Goal: Task Accomplishment & Management: Manage account settings

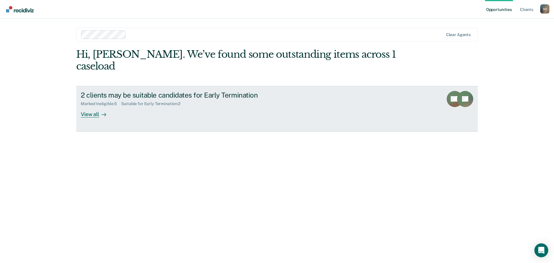
click at [93, 106] on div "View all" at bounding box center [97, 111] width 32 height 11
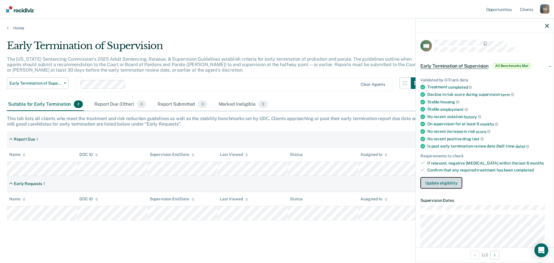
click at [451, 184] on button "Update eligibility" at bounding box center [441, 183] width 42 height 12
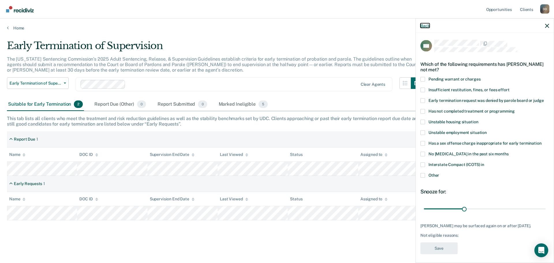
click at [425, 27] on button "Back" at bounding box center [424, 25] width 9 height 5
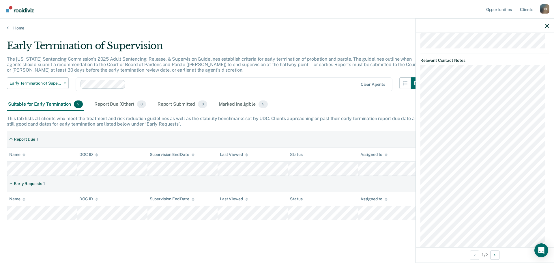
scroll to position [380, 0]
click at [496, 257] on button "Next Opportunity" at bounding box center [494, 254] width 9 height 9
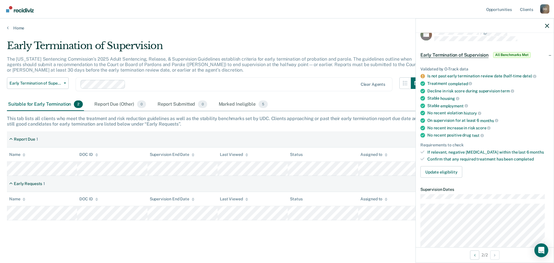
scroll to position [0, 0]
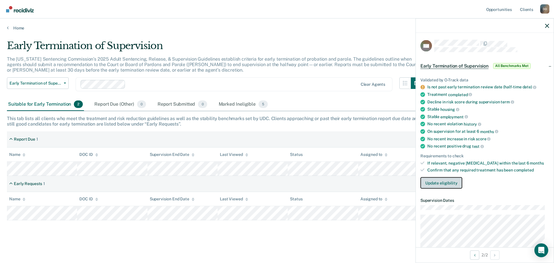
click at [448, 183] on button "Update eligibility" at bounding box center [441, 183] width 42 height 12
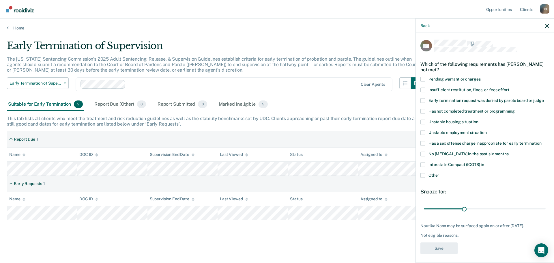
click at [451, 101] on span "Early termination request was denied by parole board or judge" at bounding box center [486, 100] width 115 height 5
click at [544, 98] on input "Early termination request was denied by parole board or judge" at bounding box center [544, 98] width 0 height 0
click at [451, 101] on span "Early termination request was denied by parole board or judge" at bounding box center [486, 100] width 115 height 5
click at [544, 98] on input "Early termination request was denied by parole board or judge" at bounding box center [544, 98] width 0 height 0
click at [429, 178] on label "Other" at bounding box center [484, 176] width 129 height 6
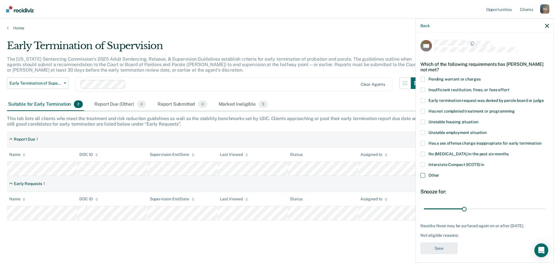
click at [439, 173] on input "Other" at bounding box center [439, 173] width 0 height 0
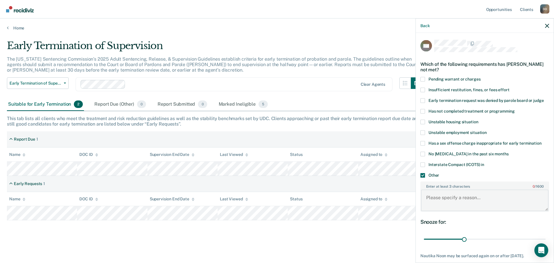
click at [469, 199] on textarea "Enter at least 3 characters 0 / 1600" at bounding box center [485, 200] width 128 height 21
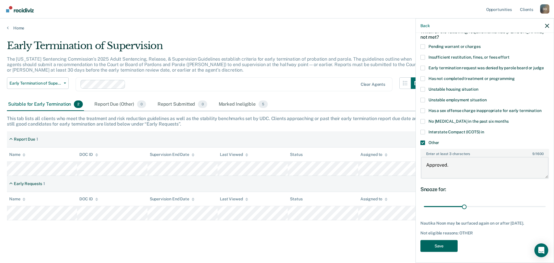
type textarea "Approved."
click at [443, 244] on button "Save" at bounding box center [438, 246] width 37 height 12
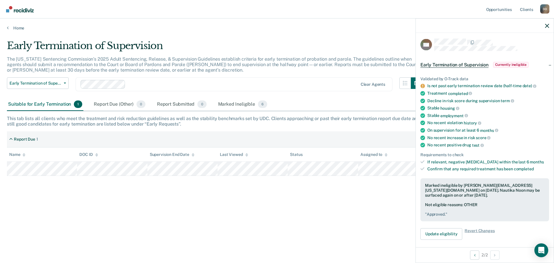
scroll to position [0, 0]
click at [549, 24] on icon "button" at bounding box center [547, 26] width 4 height 4
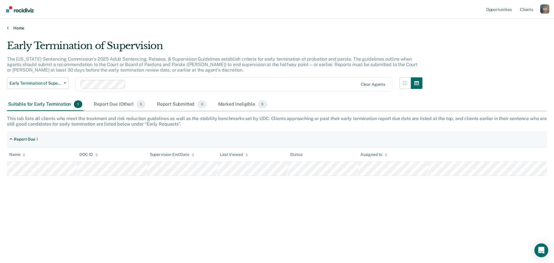
click at [20, 29] on link "Home" at bounding box center [277, 27] width 540 height 5
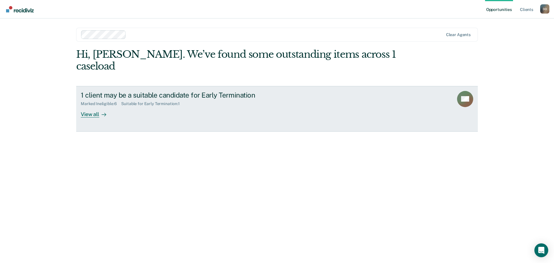
click at [89, 106] on div "View all" at bounding box center [97, 111] width 32 height 11
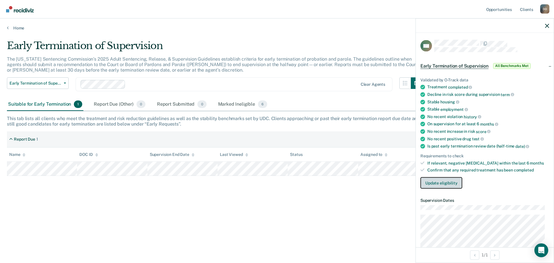
click at [432, 184] on button "Update eligibility" at bounding box center [441, 183] width 42 height 12
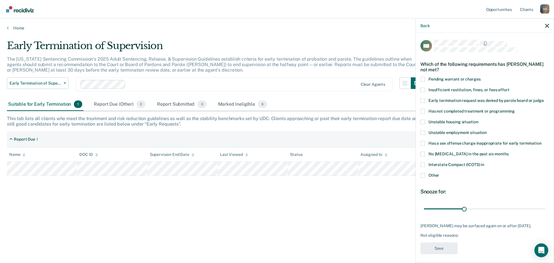
click at [423, 176] on span at bounding box center [422, 175] width 5 height 5
click at [439, 173] on input "Other" at bounding box center [439, 173] width 0 height 0
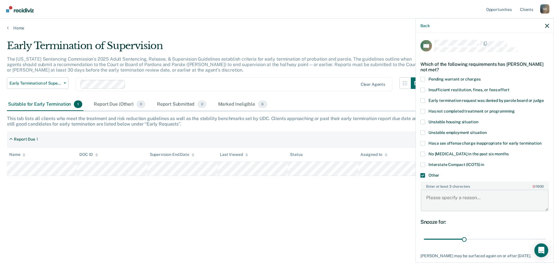
click at [449, 205] on textarea "Enter at least 3 characters 0 / 1600" at bounding box center [485, 200] width 128 height 21
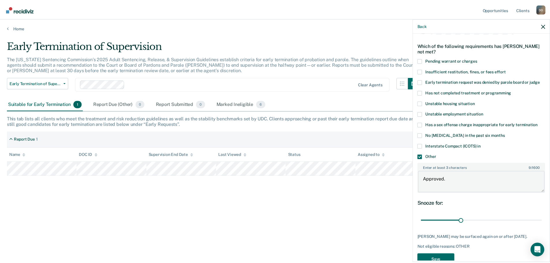
scroll to position [38, 0]
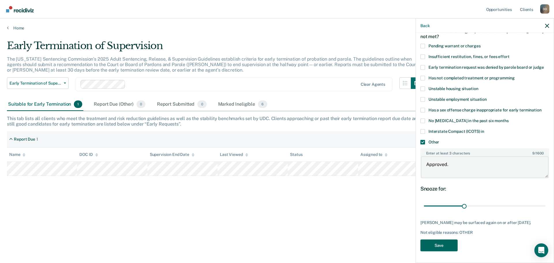
type textarea "Approved."
click at [447, 243] on button "Save" at bounding box center [438, 245] width 37 height 12
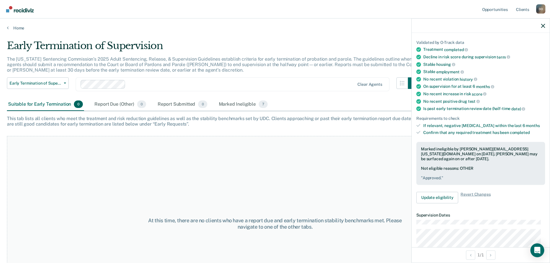
click at [43, 102] on div "Suitable for Early Termination 0" at bounding box center [45, 104] width 77 height 13
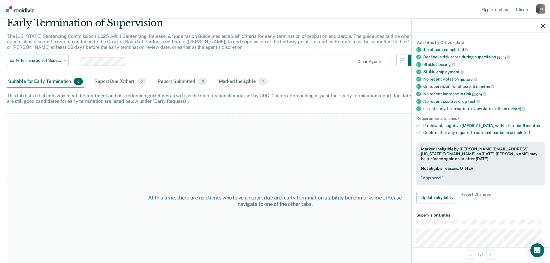
scroll to position [48, 0]
